Goal: Find specific page/section: Find specific page/section

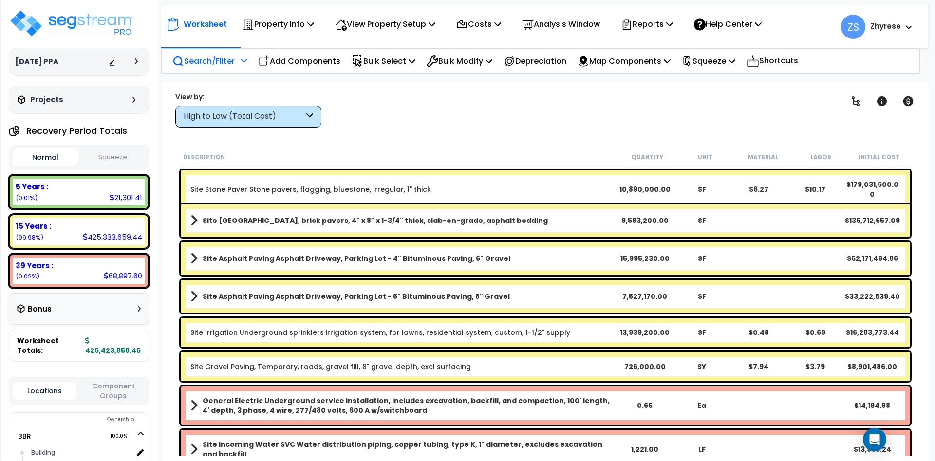
click at [227, 57] on p "Search/Filter" at bounding box center [203, 61] width 62 height 13
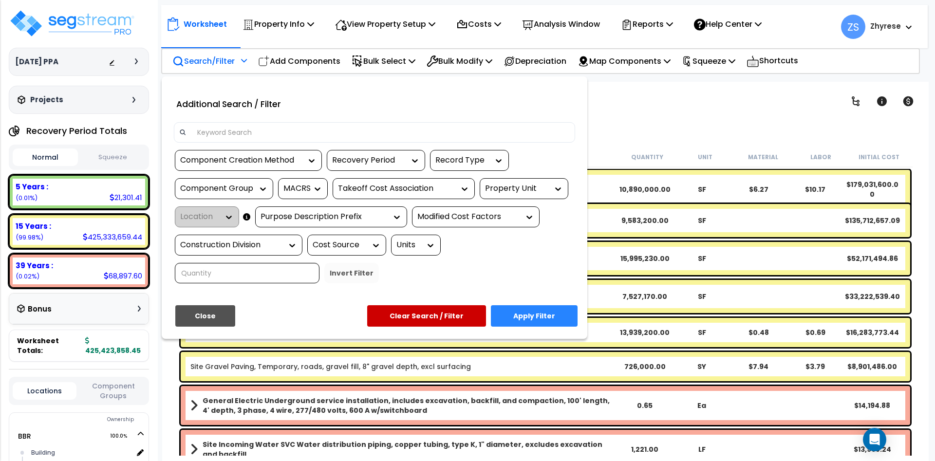
click at [530, 183] on div "Property Unit" at bounding box center [524, 188] width 89 height 21
click at [527, 188] on div "Property Unit" at bounding box center [516, 188] width 63 height 11
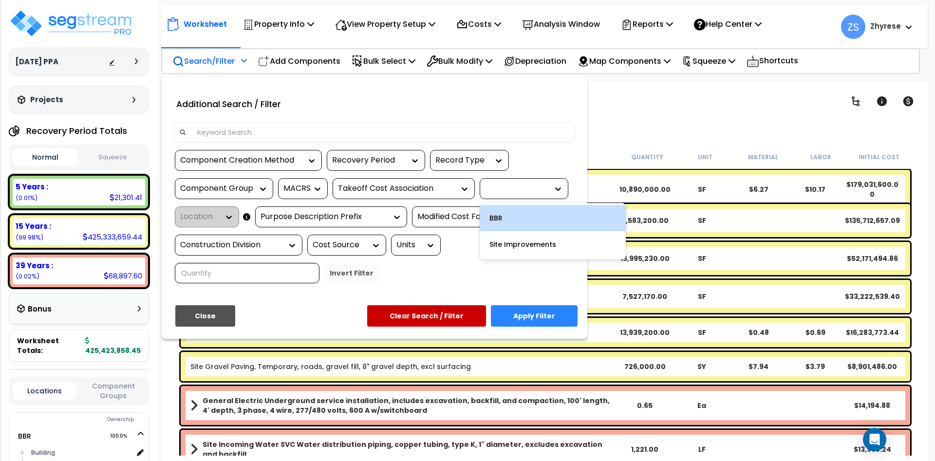
click at [539, 224] on div "BBR" at bounding box center [553, 218] width 146 height 26
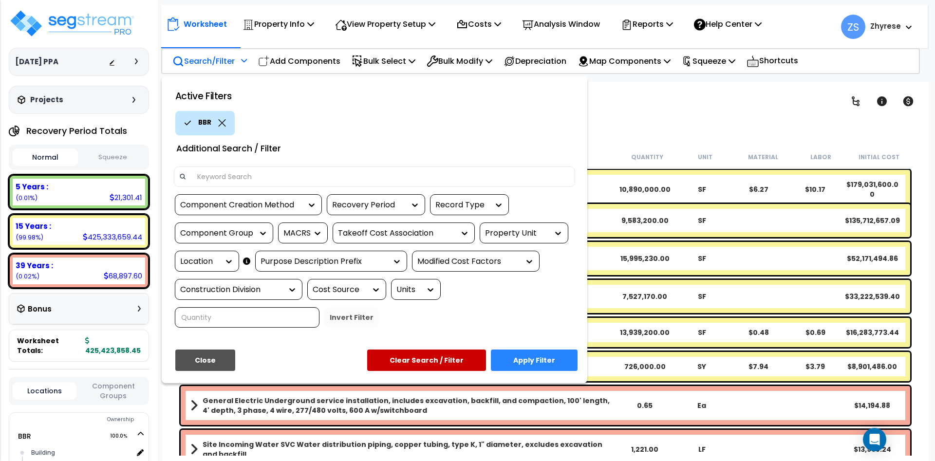
click at [232, 264] on icon at bounding box center [229, 262] width 10 height 10
click at [528, 364] on button "Apply Filter" at bounding box center [534, 360] width 87 height 21
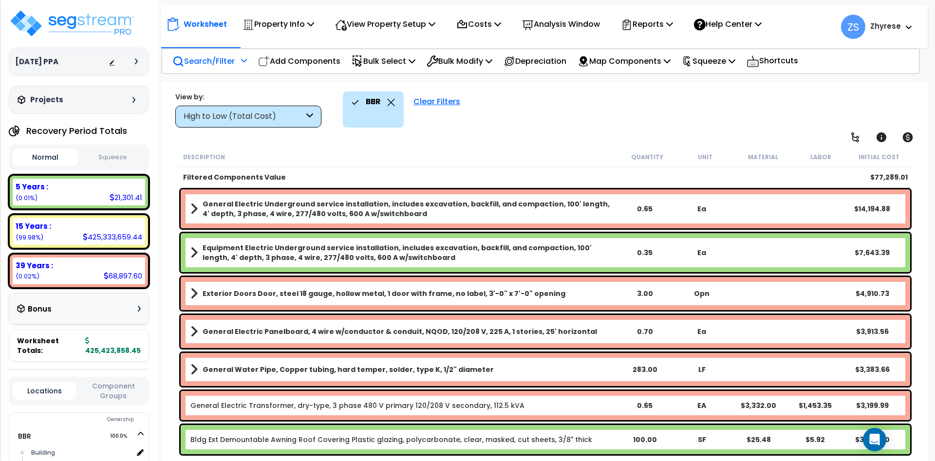
click at [204, 64] on p "Search/Filter" at bounding box center [203, 61] width 62 height 13
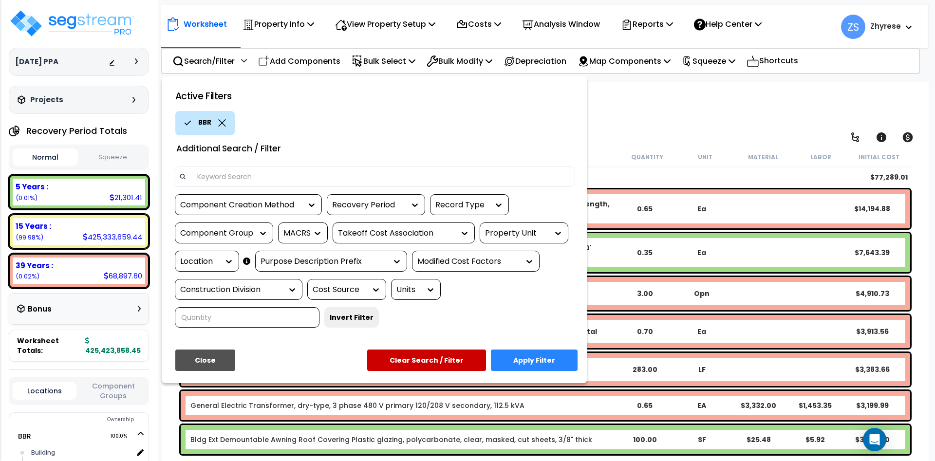
click at [217, 262] on div "Location" at bounding box center [199, 261] width 39 height 11
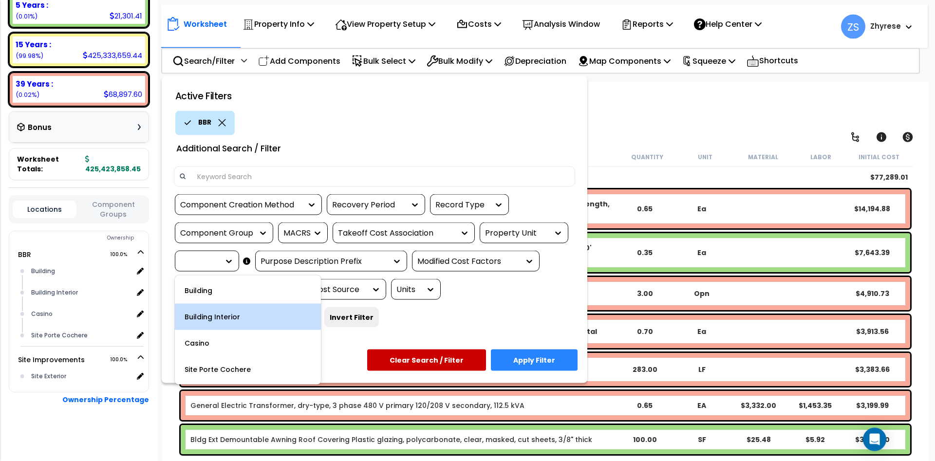
scroll to position [43, 0]
click at [427, 306] on div "Component Creation Method Recovery Period Record Type Component Group MACRS Tak…" at bounding box center [375, 264] width 416 height 141
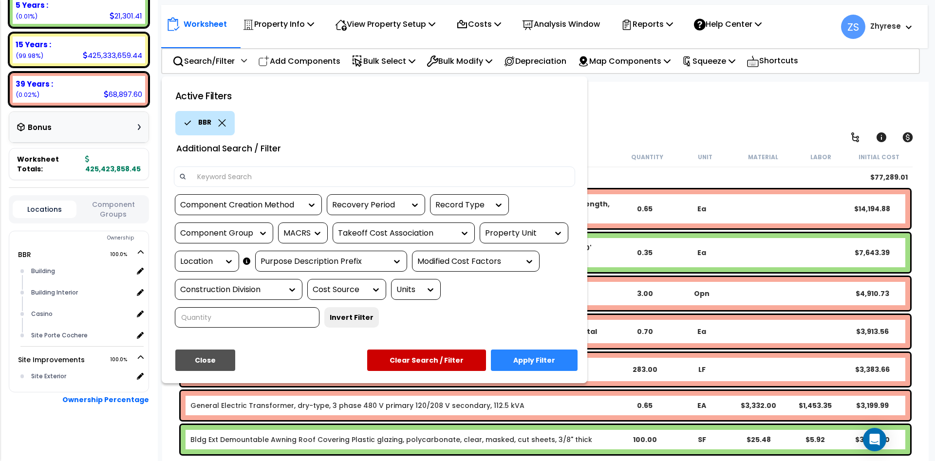
click at [438, 354] on button "Clear Search / Filter" at bounding box center [426, 360] width 119 height 21
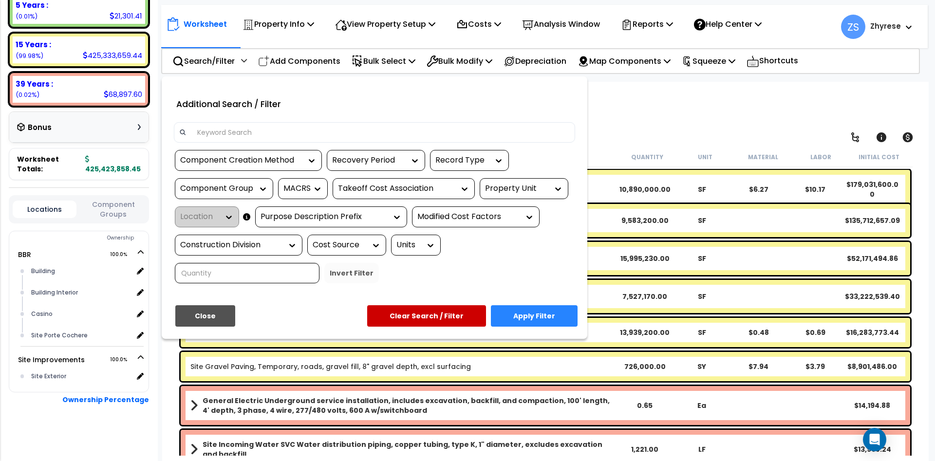
click at [219, 311] on button "Close" at bounding box center [205, 315] width 60 height 21
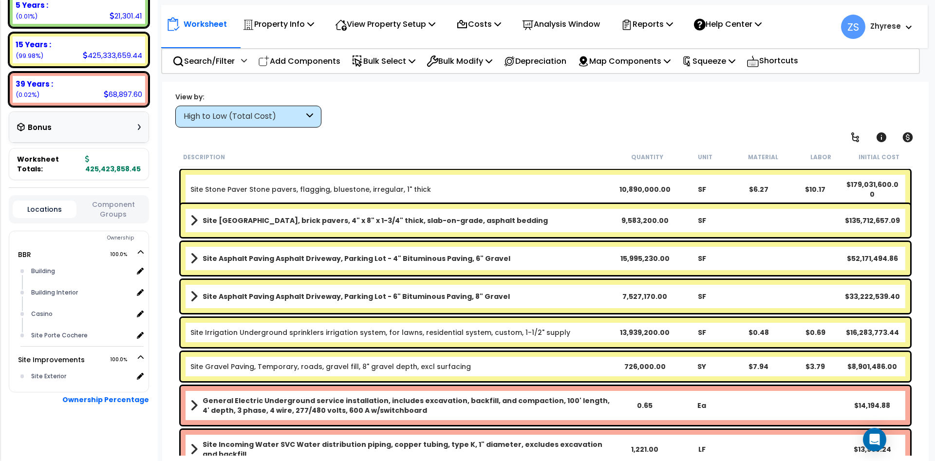
drag, startPoint x: 603, startPoint y: 95, endPoint x: 604, endPoint y: 112, distance: 17.1
click at [603, 95] on div "BBR Clear Filters" at bounding box center [631, 110] width 576 height 36
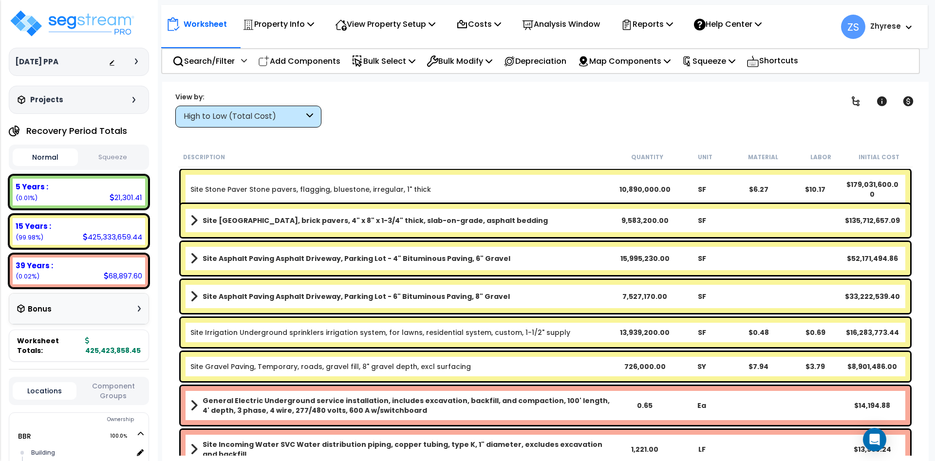
scroll to position [64, 0]
